Goal: Book appointment/travel/reservation

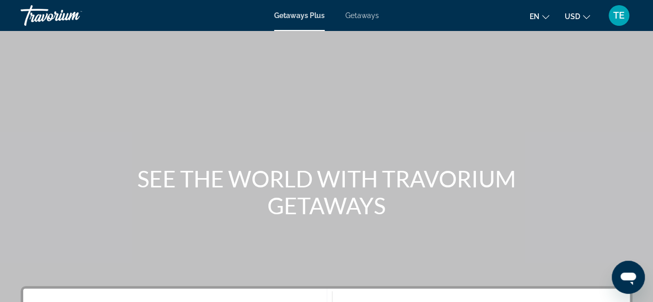
click at [374, 15] on span "Getaways" at bounding box center [362, 15] width 34 height 8
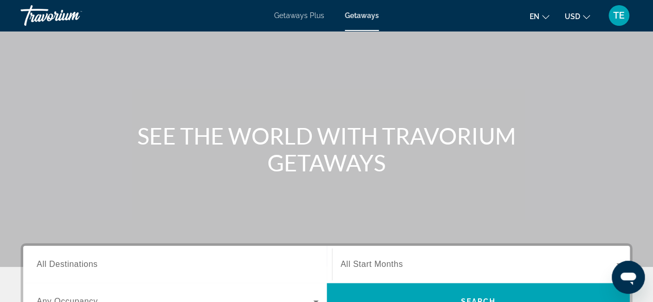
scroll to position [48, 0]
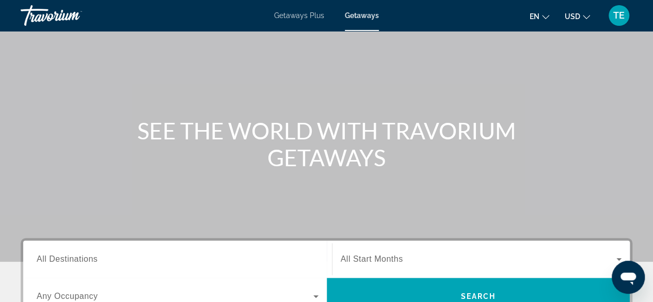
click at [151, 254] on input "Destination All Destinations" at bounding box center [178, 259] width 282 height 12
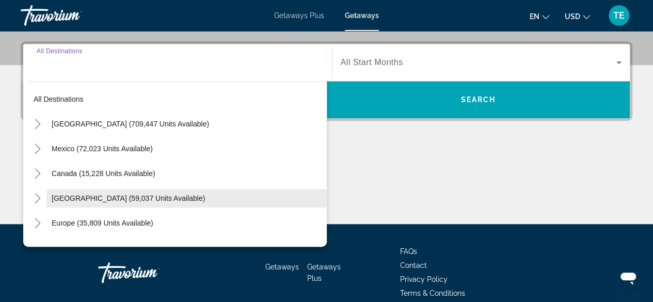
scroll to position [252, 0]
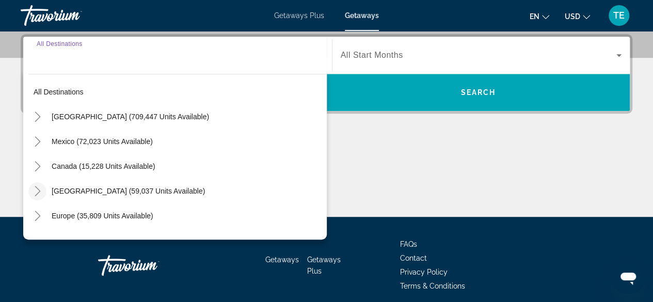
click at [40, 190] on icon "Toggle Caribbean & Atlantic Islands (59,037 units available)" at bounding box center [38, 191] width 6 height 10
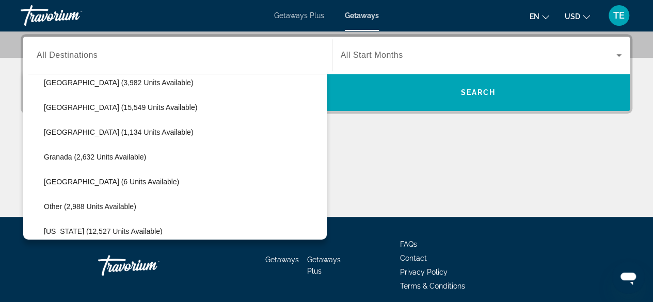
scroll to position [186, 0]
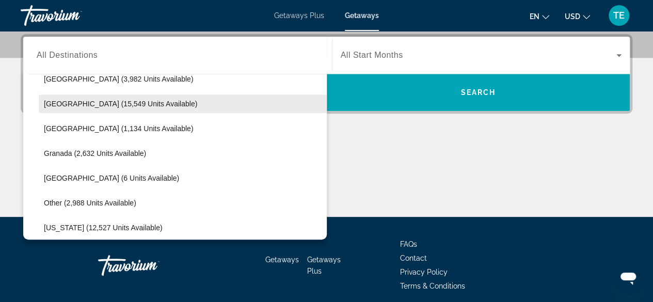
click at [110, 102] on span "[GEOGRAPHIC_DATA] (15,549 units available)" at bounding box center [120, 104] width 153 height 8
type input "**********"
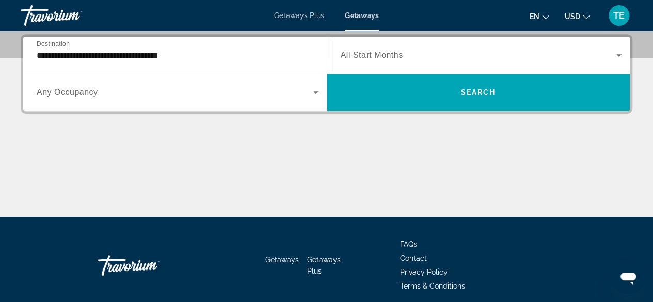
click at [359, 51] on span "All Start Months" at bounding box center [372, 55] width 62 height 9
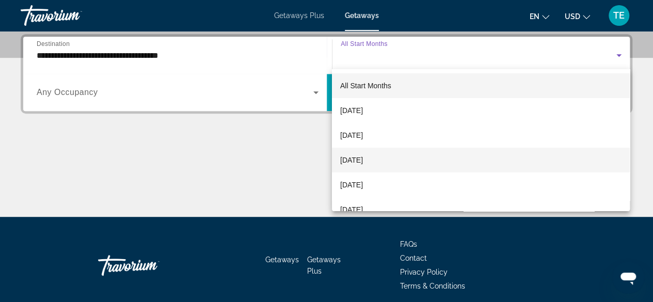
click at [392, 161] on mat-option "[DATE]" at bounding box center [481, 160] width 298 height 25
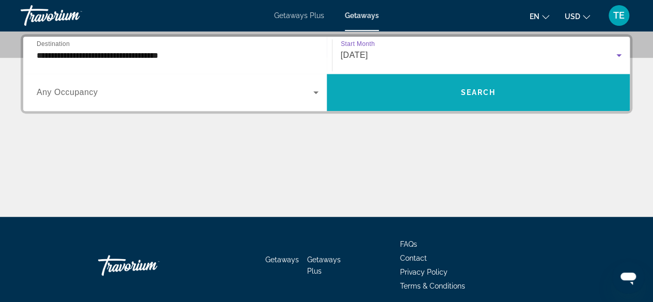
click at [468, 86] on span "Search widget" at bounding box center [478, 92] width 303 height 25
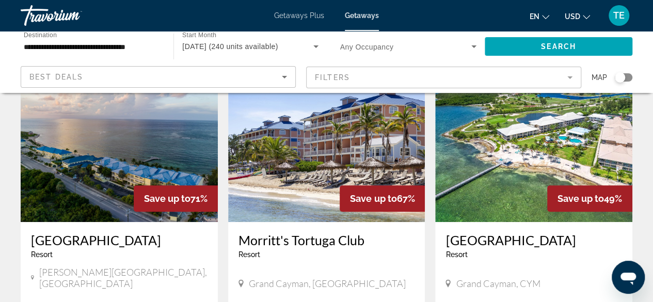
scroll to position [75, 0]
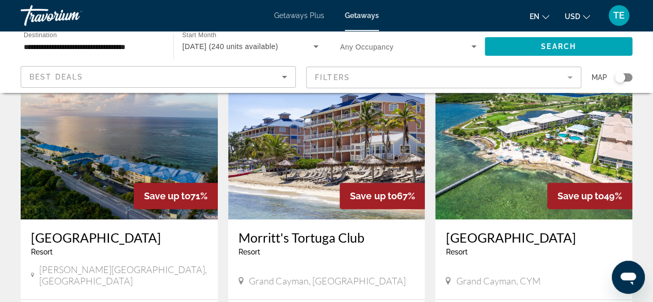
click at [475, 231] on h3 "Grand Caymanian Resort" at bounding box center [533, 237] width 177 height 15
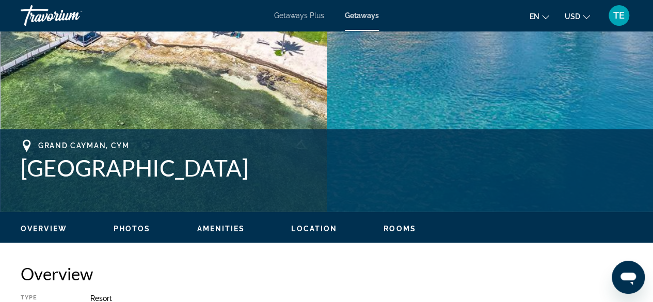
scroll to position [323, 0]
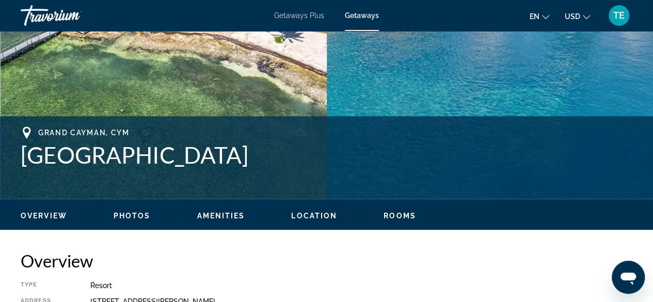
drag, startPoint x: 24, startPoint y: 151, endPoint x: 270, endPoint y: 156, distance: 246.8
click at [270, 156] on h1 "Grand Caymanian Resort" at bounding box center [327, 154] width 612 height 27
copy h1 "Grand Caymanian Resort"
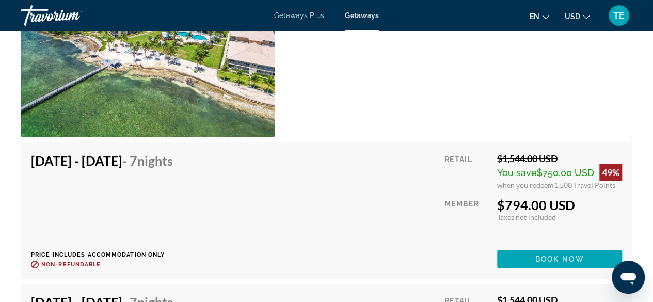
scroll to position [1835, 0]
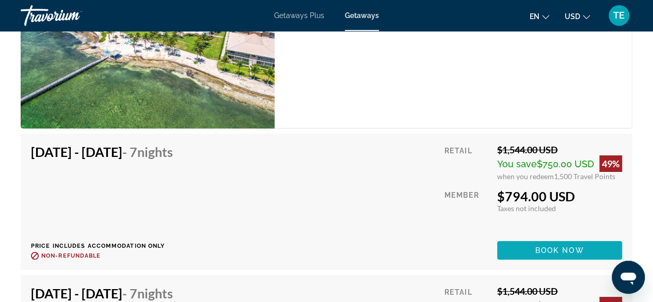
click at [539, 246] on span "Book now" at bounding box center [559, 250] width 49 height 8
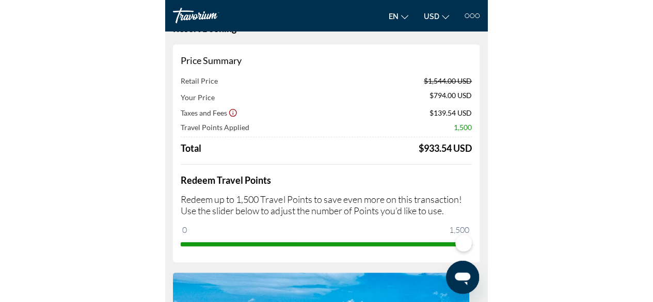
scroll to position [12, 0]
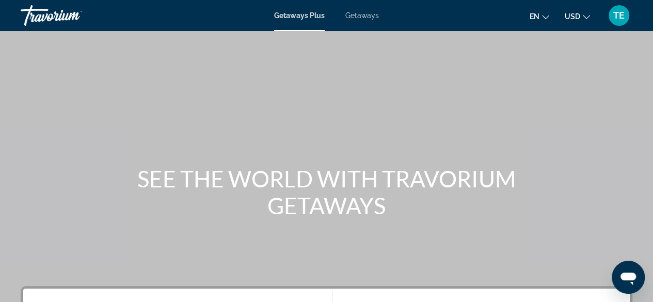
click at [362, 19] on span "Getaways" at bounding box center [362, 15] width 34 height 8
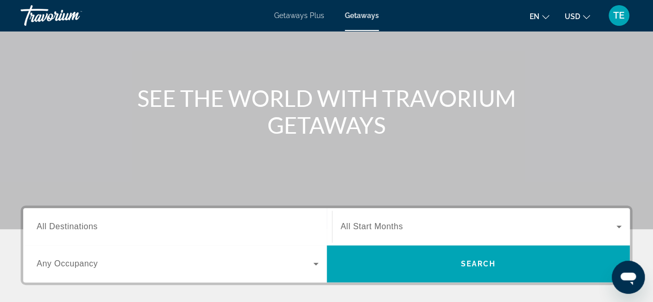
scroll to position [97, 0]
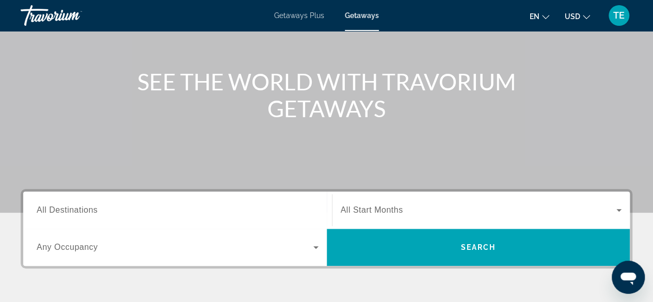
click at [263, 218] on div "Search widget" at bounding box center [178, 210] width 282 height 29
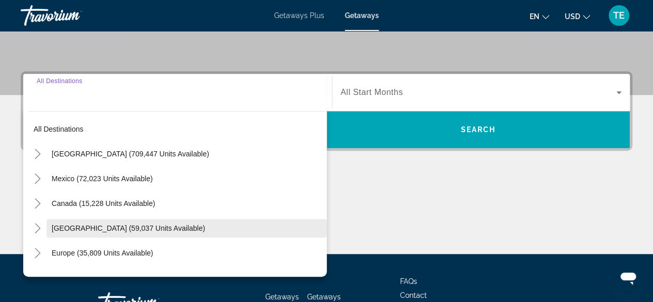
scroll to position [252, 0]
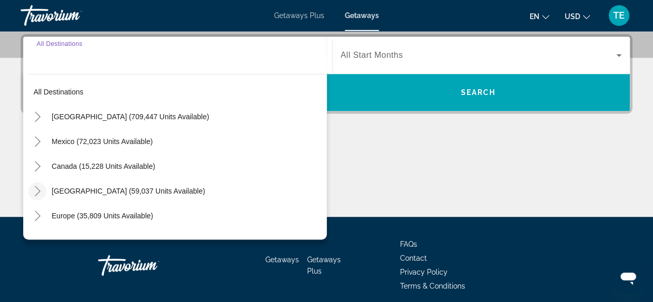
click at [38, 191] on icon "Toggle Caribbean & Atlantic Islands (59,037 units available)" at bounding box center [38, 191] width 6 height 10
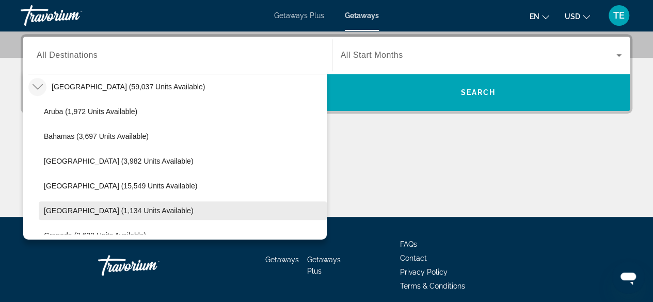
click at [91, 206] on span "[GEOGRAPHIC_DATA] (1,134 units available)" at bounding box center [118, 210] width 149 height 8
type input "**********"
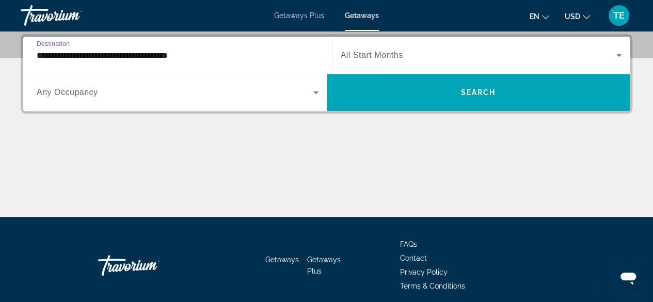
click at [392, 51] on span "All Start Months" at bounding box center [372, 55] width 62 height 9
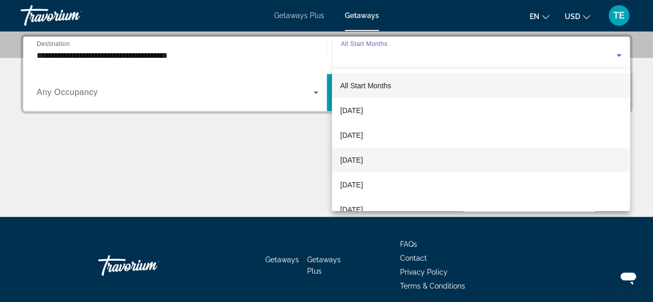
click at [363, 161] on span "[DATE]" at bounding box center [351, 160] width 23 height 12
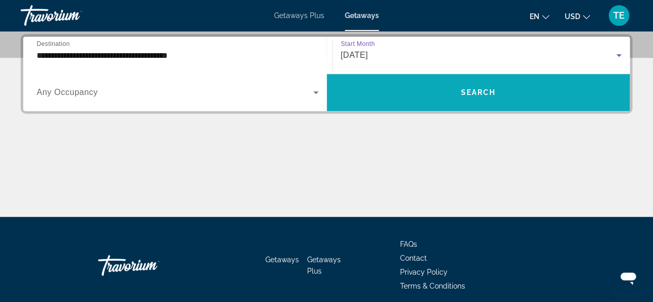
click at [440, 95] on span "Search widget" at bounding box center [478, 92] width 303 height 25
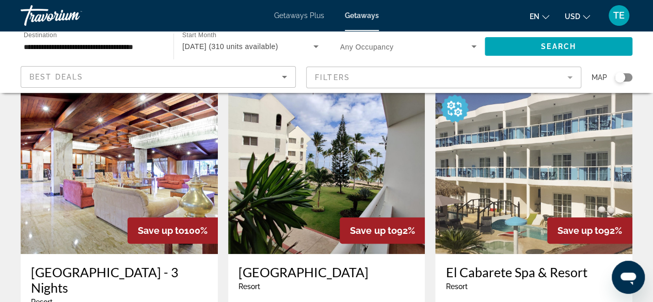
scroll to position [49, 0]
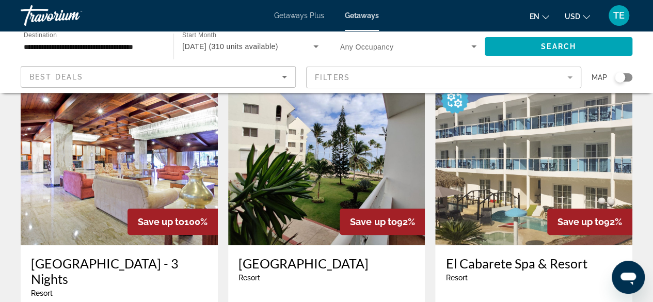
drag, startPoint x: 134, startPoint y: 220, endPoint x: 206, endPoint y: 225, distance: 72.9
click at [206, 225] on div "Save up to 100%" at bounding box center [172, 222] width 90 height 26
drag, startPoint x: 400, startPoint y: 222, endPoint x: 415, endPoint y: 221, distance: 15.0
click at [415, 221] on div "Save up to 92%" at bounding box center [382, 222] width 85 height 26
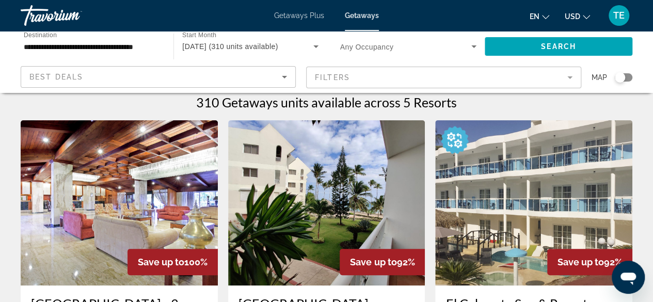
scroll to position [0, 0]
